Goal: Transaction & Acquisition: Purchase product/service

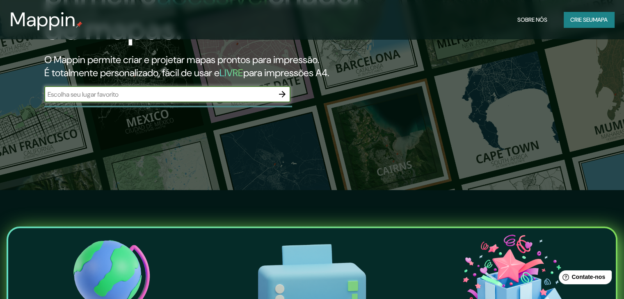
scroll to position [164, 0]
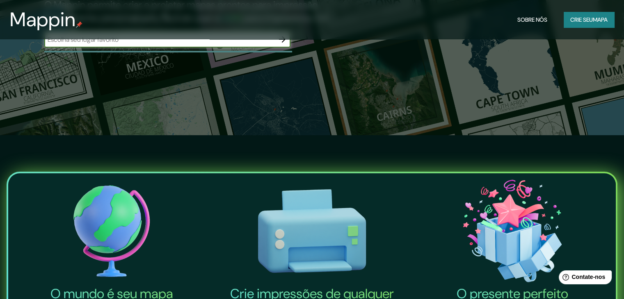
click at [186, 44] on input "text" at bounding box center [159, 39] width 230 height 9
type input "Santa Rosa, Niterói, Rio de Janeiro"
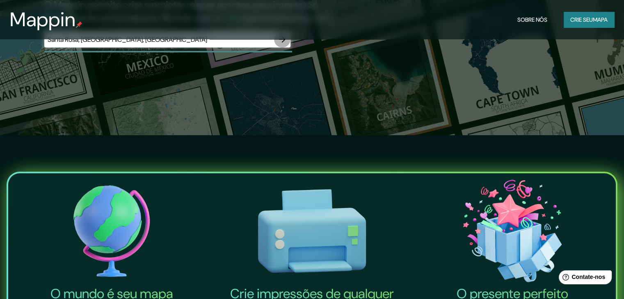
click at [277, 44] on icon "button" at bounding box center [282, 39] width 10 height 10
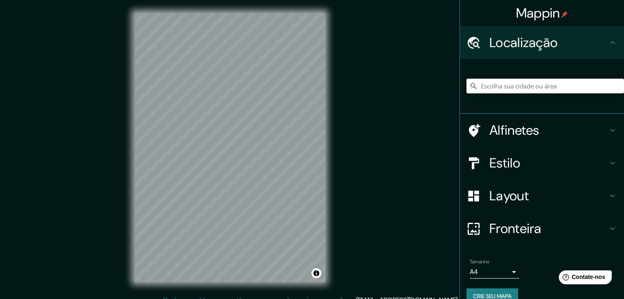
click at [531, 94] on input "Escolha sua cidade ou área" at bounding box center [545, 86] width 158 height 15
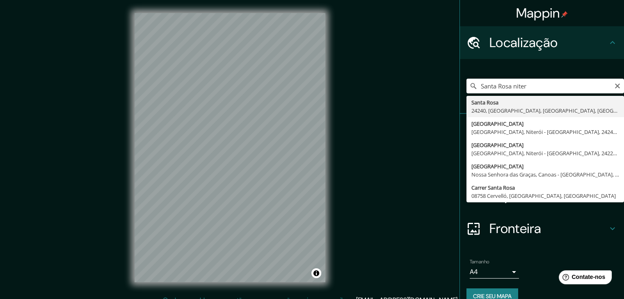
type input "Santa Rosa, 24240, Niterói, Rio de Janeiro, Brasil"
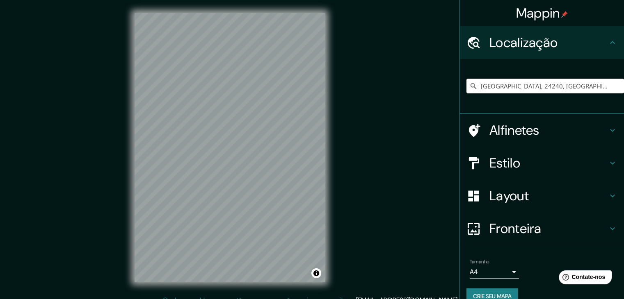
click at [589, 171] on h4 "Estilo" at bounding box center [548, 163] width 118 height 16
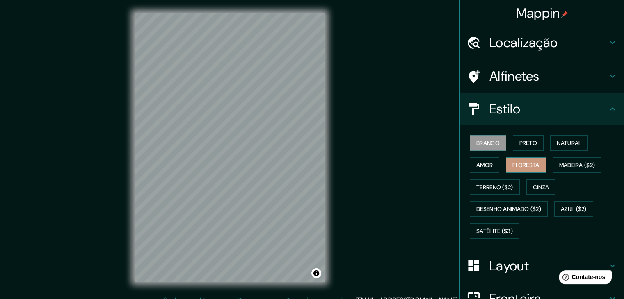
click at [519, 169] on font "Floresta" at bounding box center [525, 165] width 27 height 7
click at [571, 147] on font "Natural" at bounding box center [569, 142] width 25 height 7
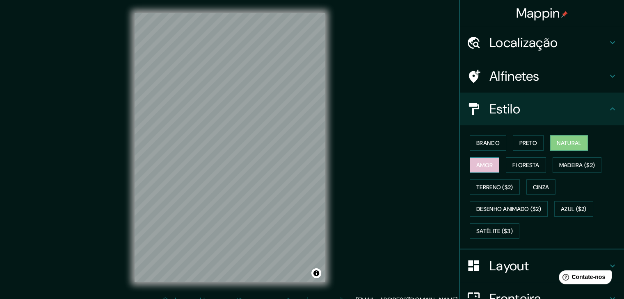
click at [478, 173] on button "Amor" at bounding box center [485, 166] width 30 height 16
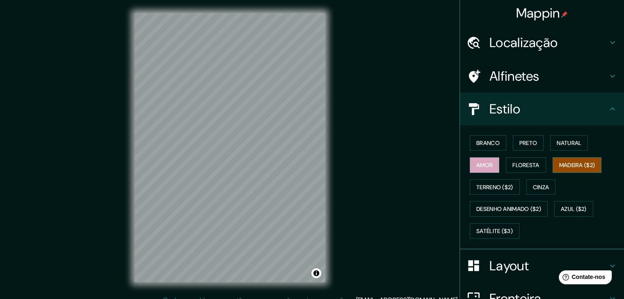
click at [559, 169] on font "Madeira ($2)" at bounding box center [577, 165] width 36 height 7
click at [534, 147] on font "Preto" at bounding box center [528, 142] width 18 height 7
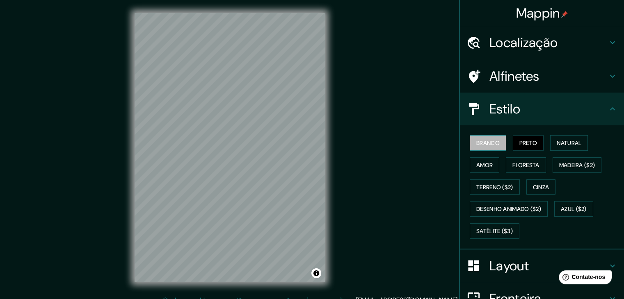
click at [481, 147] on font "Branco" at bounding box center [487, 142] width 23 height 7
click at [537, 147] on font "Preto" at bounding box center [528, 142] width 18 height 7
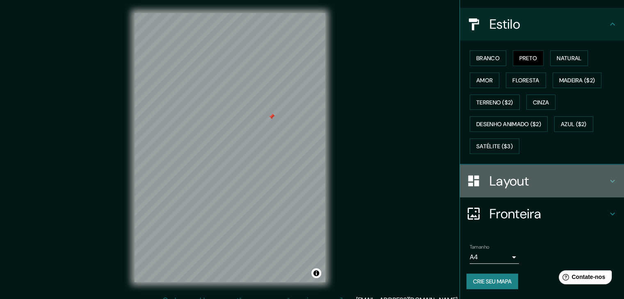
click at [539, 173] on h4 "Layout" at bounding box center [548, 181] width 118 height 16
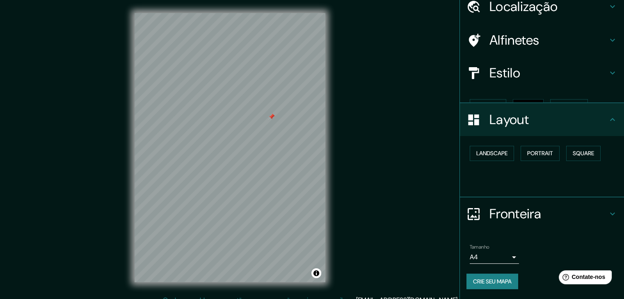
scroll to position [64, 0]
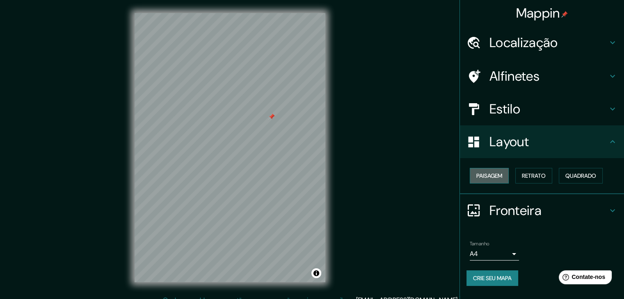
click at [497, 172] on font "Paisagem" at bounding box center [489, 175] width 26 height 7
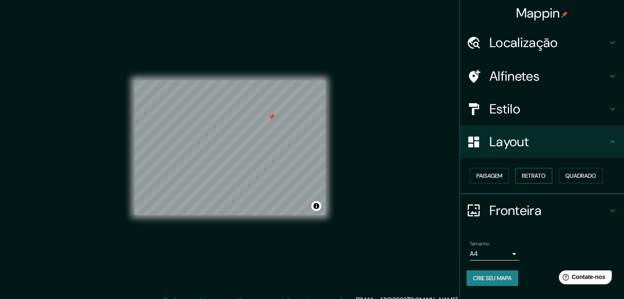
click at [539, 172] on font "Retrato" at bounding box center [534, 175] width 24 height 7
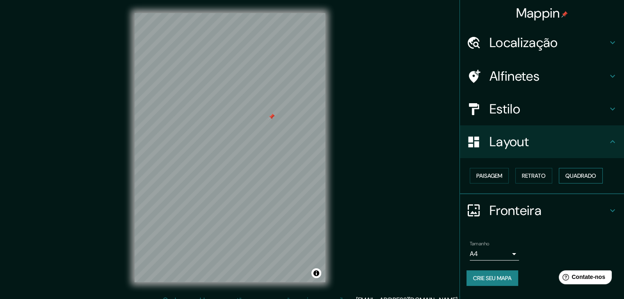
click at [565, 172] on font "Quadrado" at bounding box center [580, 175] width 31 height 7
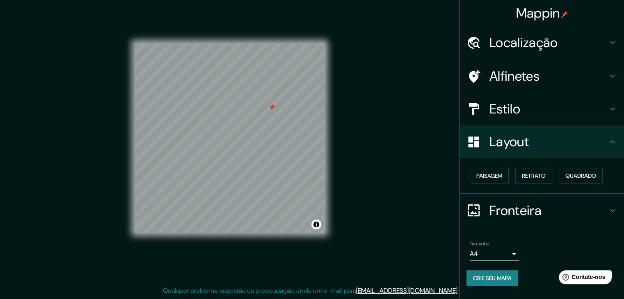
scroll to position [18, 0]
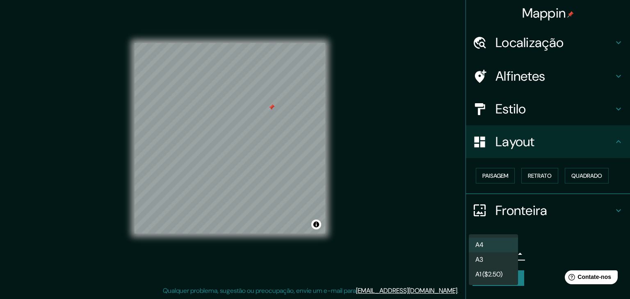
click at [502, 250] on body "Mappin Localização Santa Rosa, 24240, Niterói, Rio de Janeiro, Brasil Alfinetes…" at bounding box center [315, 140] width 630 height 299
click at [495, 268] on li "A3" at bounding box center [493, 260] width 49 height 15
type input "a4"
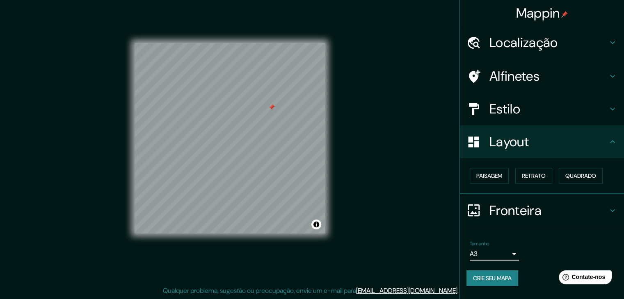
click at [537, 235] on li "Tamanho A3 a4 Crie seu mapa" at bounding box center [542, 266] width 164 height 62
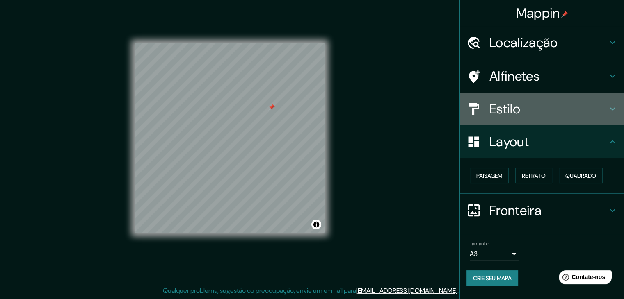
click at [543, 117] on h4 "Estilo" at bounding box center [548, 109] width 118 height 16
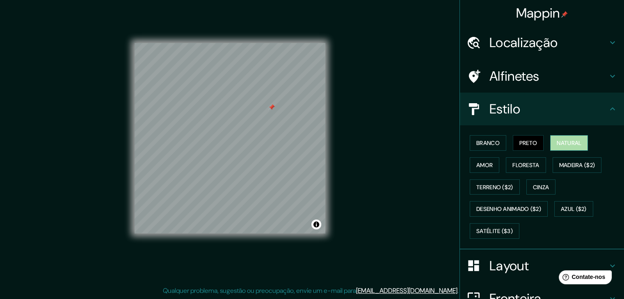
click at [581, 147] on font "Natural" at bounding box center [569, 142] width 25 height 7
click at [559, 169] on font "Madeira ($2)" at bounding box center [577, 165] width 36 height 7
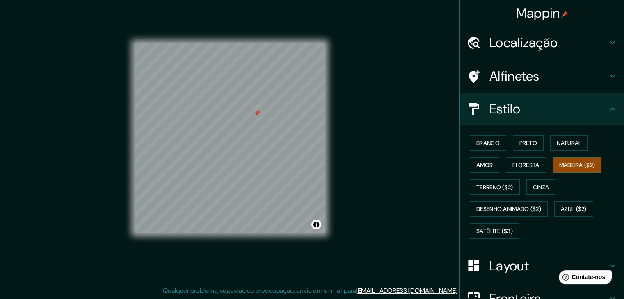
click at [595, 82] on h4 "Alfinetes" at bounding box center [548, 76] width 118 height 16
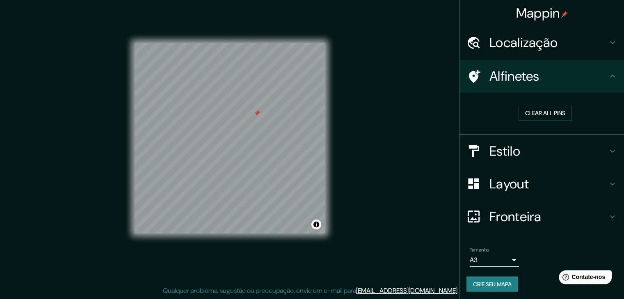
click at [608, 81] on icon at bounding box center [613, 76] width 10 height 10
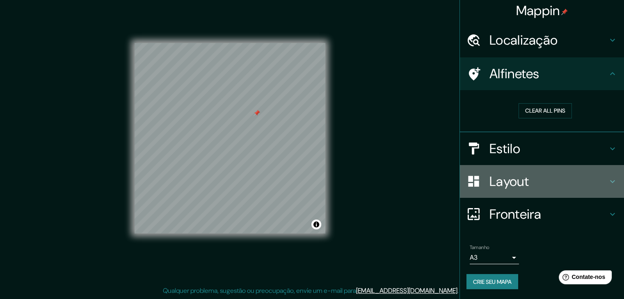
click at [560, 174] on h4 "Layout" at bounding box center [548, 182] width 118 height 16
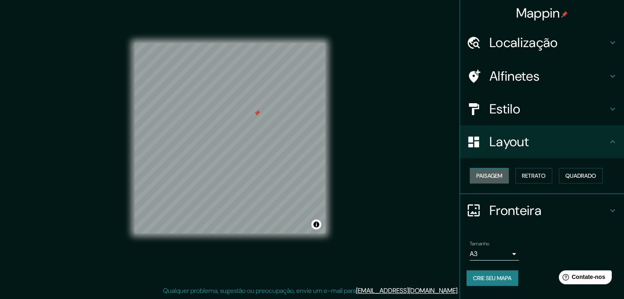
click at [478, 172] on font "Paisagem" at bounding box center [489, 175] width 26 height 7
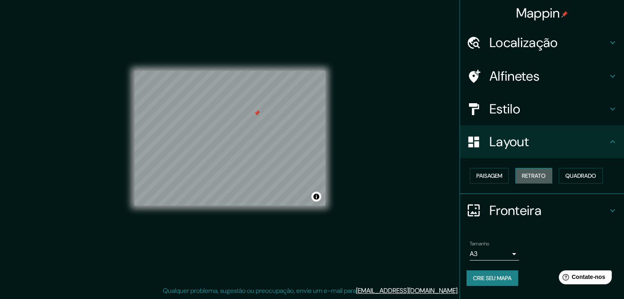
click at [534, 172] on font "Retrato" at bounding box center [534, 175] width 24 height 7
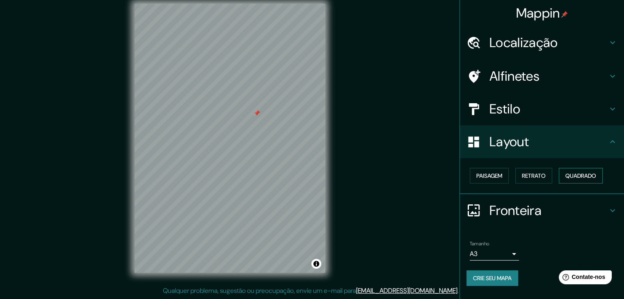
click at [565, 180] on font "Quadrado" at bounding box center [580, 175] width 31 height 7
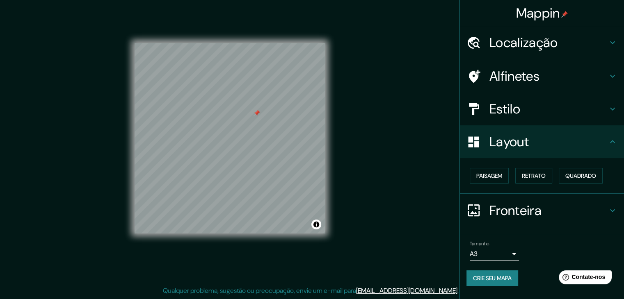
scroll to position [23, 0]
click at [527, 107] on h4 "Estilo" at bounding box center [548, 109] width 118 height 16
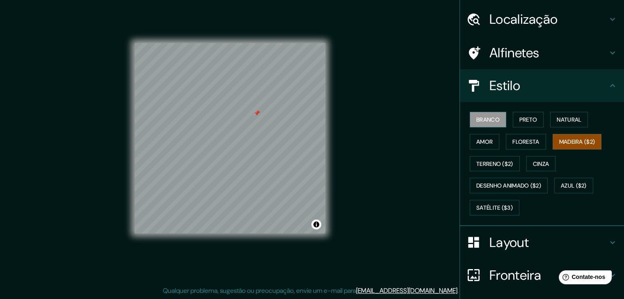
click at [486, 123] on font "Branco" at bounding box center [487, 119] width 23 height 7
click at [527, 123] on font "Preto" at bounding box center [528, 119] width 18 height 7
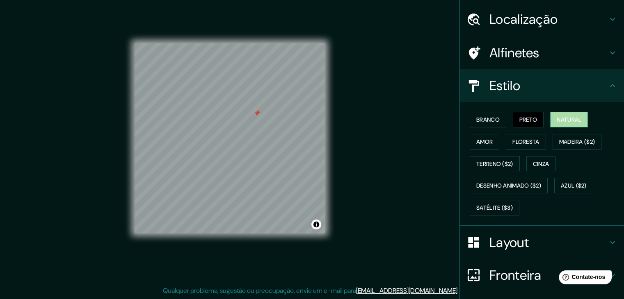
click at [580, 123] on font "Natural" at bounding box center [569, 119] width 25 height 7
click at [478, 146] on font "Amor" at bounding box center [484, 141] width 16 height 7
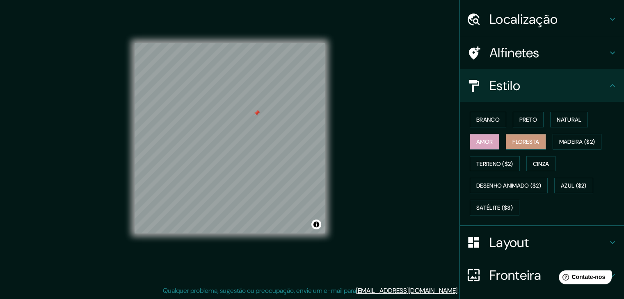
click at [524, 146] on font "Floresta" at bounding box center [525, 141] width 27 height 7
click at [559, 146] on font "Madeira ($2)" at bounding box center [577, 141] width 36 height 7
click at [539, 146] on font "Floresta" at bounding box center [525, 141] width 27 height 7
click at [561, 190] on font "Azul ($2)" at bounding box center [574, 186] width 26 height 7
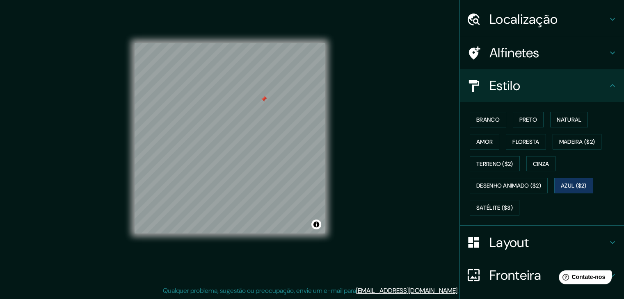
drag, startPoint x: 263, startPoint y: 96, endPoint x: 432, endPoint y: 86, distance: 169.3
click at [432, 86] on div "Mappin Localização Santa Rosa, 24240, Niterói, Rio de Janeiro, Brasil Alfinetes…" at bounding box center [312, 145] width 624 height 309
click at [556, 61] on h4 "Alfinetes" at bounding box center [548, 53] width 118 height 16
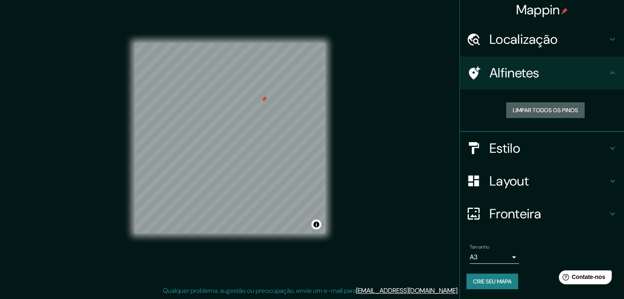
click at [545, 109] on font "Limpar todos os pinos" at bounding box center [545, 110] width 65 height 7
click at [608, 68] on icon at bounding box center [613, 73] width 10 height 10
click at [519, 140] on font "Estilo" at bounding box center [504, 148] width 31 height 17
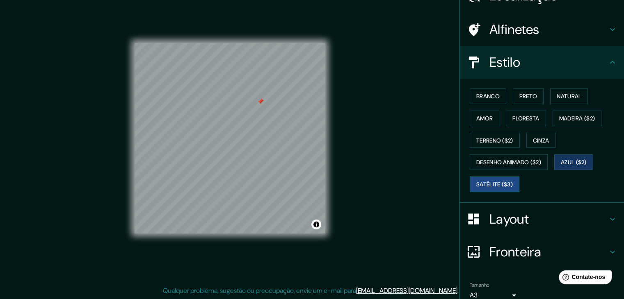
click at [513, 188] on font "Satélite ($3)" at bounding box center [494, 184] width 37 height 7
click at [561, 167] on font "Azul ($2)" at bounding box center [574, 162] width 26 height 7
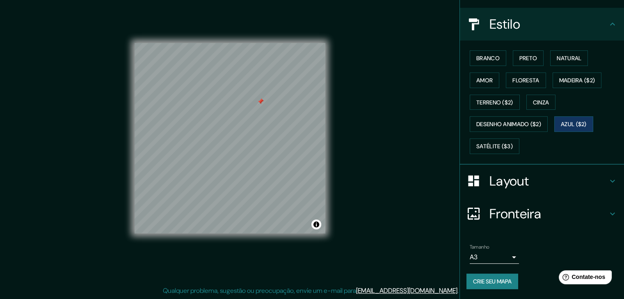
scroll to position [137, 0]
click at [492, 279] on font "Crie seu mapa" at bounding box center [492, 281] width 39 height 7
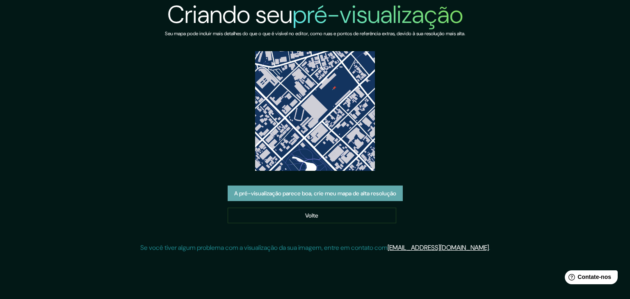
click at [361, 197] on font "A pré-visualização parece boa, crie meu mapa de alta resolução" at bounding box center [315, 193] width 162 height 7
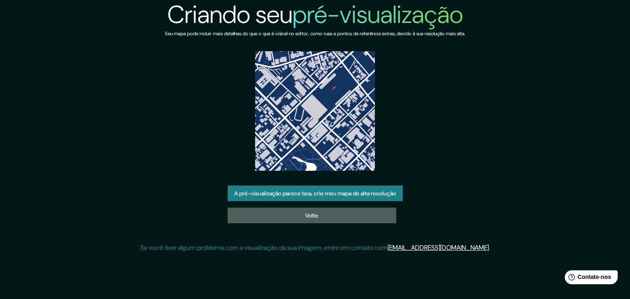
click at [359, 224] on link "Volte" at bounding box center [312, 216] width 169 height 16
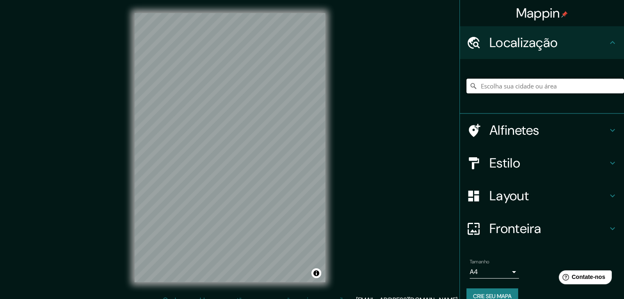
click at [503, 94] on input "Escolha sua cidade ou área" at bounding box center [545, 86] width 158 height 15
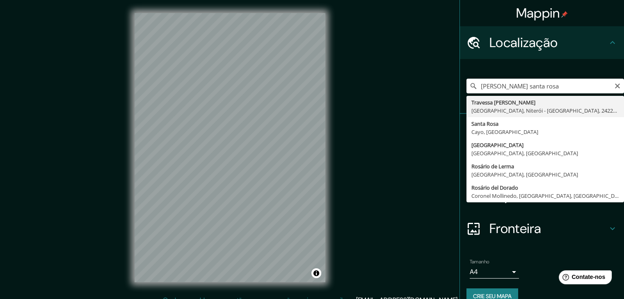
type input "Travessa Caio Martins, Santa Rosa, Niterói - Rio de Janeiro, 24220-290, Brasil"
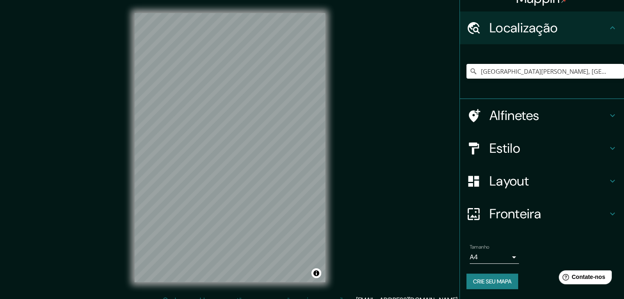
scroll to position [62, 0]
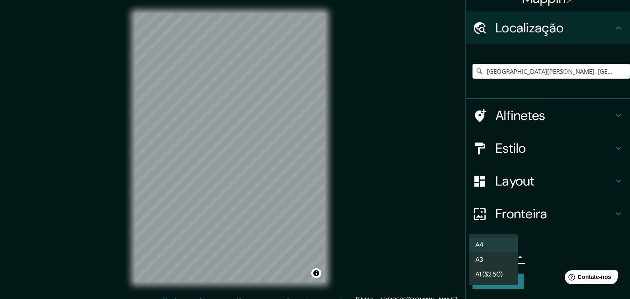
click at [497, 255] on body "Mappin Localização Travessa Caio Martins, Santa Rosa, Niterói - Rio de Janeiro,…" at bounding box center [315, 149] width 630 height 299
click at [497, 265] on li "A3" at bounding box center [493, 260] width 49 height 15
type input "a4"
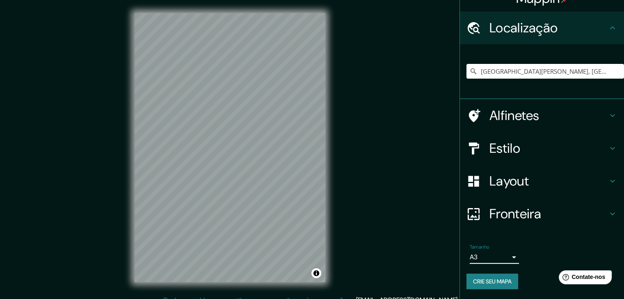
click at [518, 173] on font "Layout" at bounding box center [508, 181] width 39 height 17
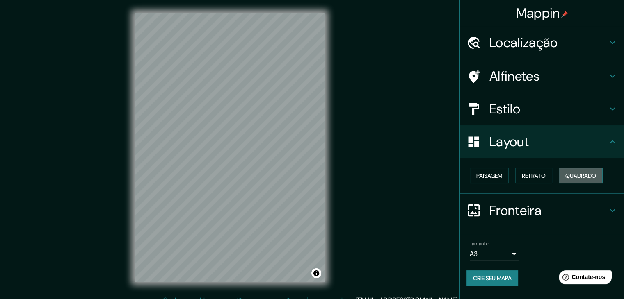
click at [565, 172] on font "Quadrado" at bounding box center [580, 175] width 31 height 7
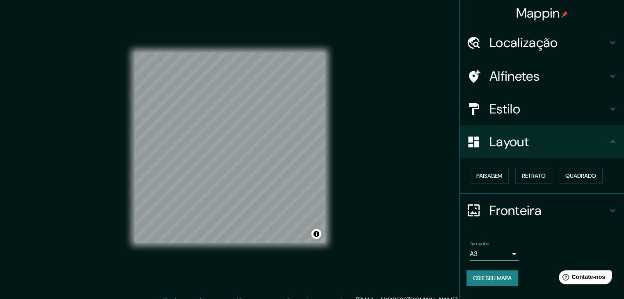
click at [518, 101] on font "Estilo" at bounding box center [504, 109] width 31 height 17
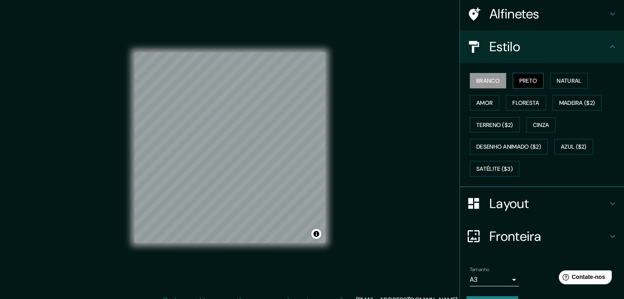
click at [530, 85] on font "Preto" at bounding box center [528, 80] width 18 height 7
click at [513, 129] on font "Terreno ($2)" at bounding box center [494, 124] width 37 height 7
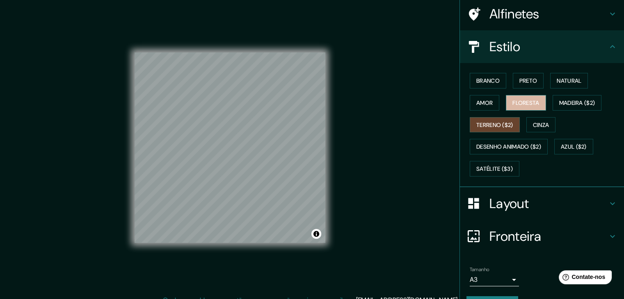
click at [532, 107] on font "Floresta" at bounding box center [525, 102] width 27 height 7
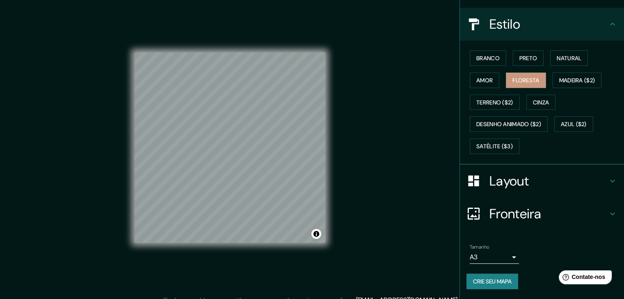
scroll to position [137, 0]
click at [561, 126] on font "Azul ($2)" at bounding box center [574, 124] width 26 height 7
